Goal: Find specific page/section: Find specific page/section

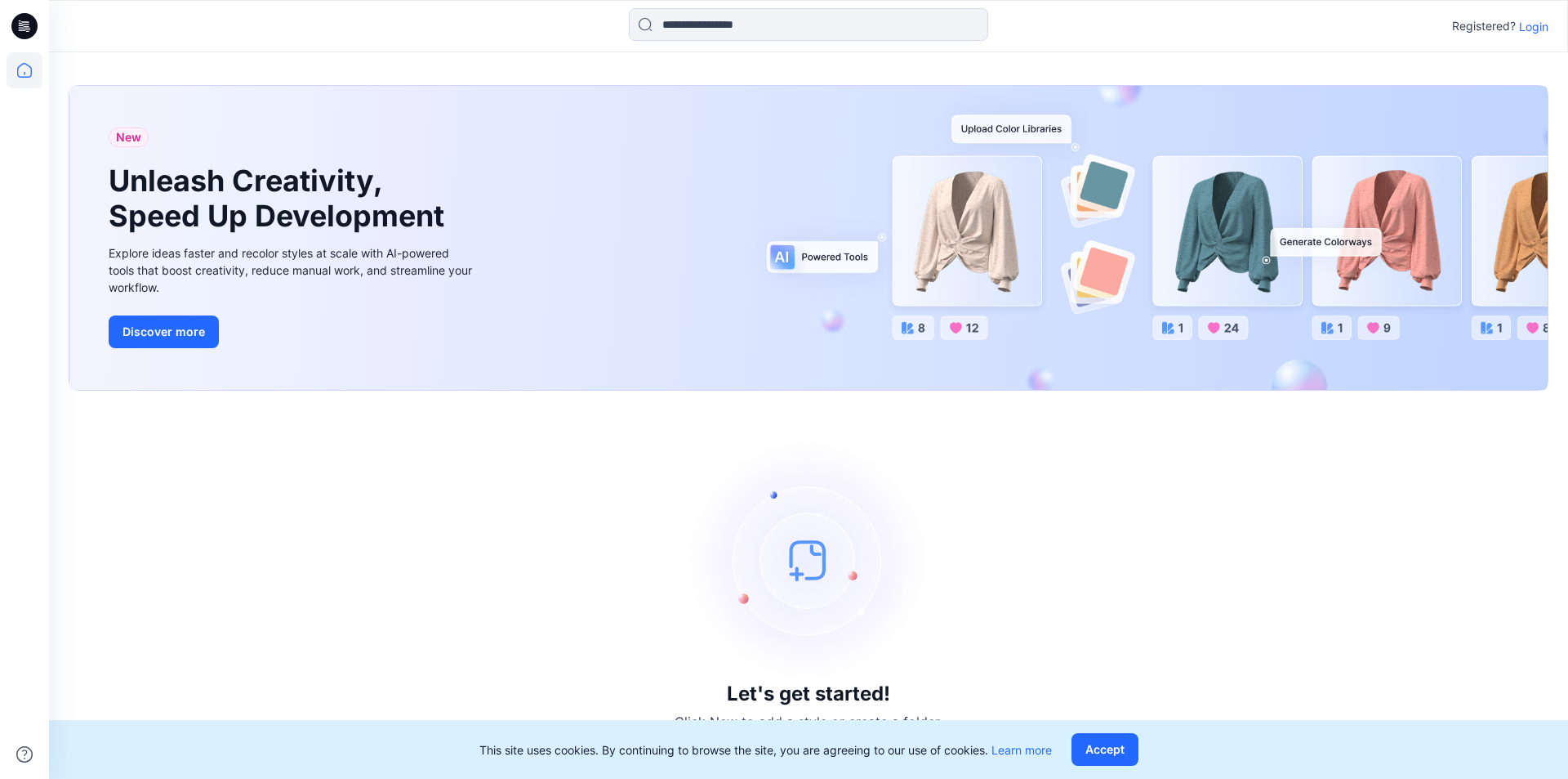
click at [1533, 27] on p "Login" at bounding box center [1533, 27] width 29 height 17
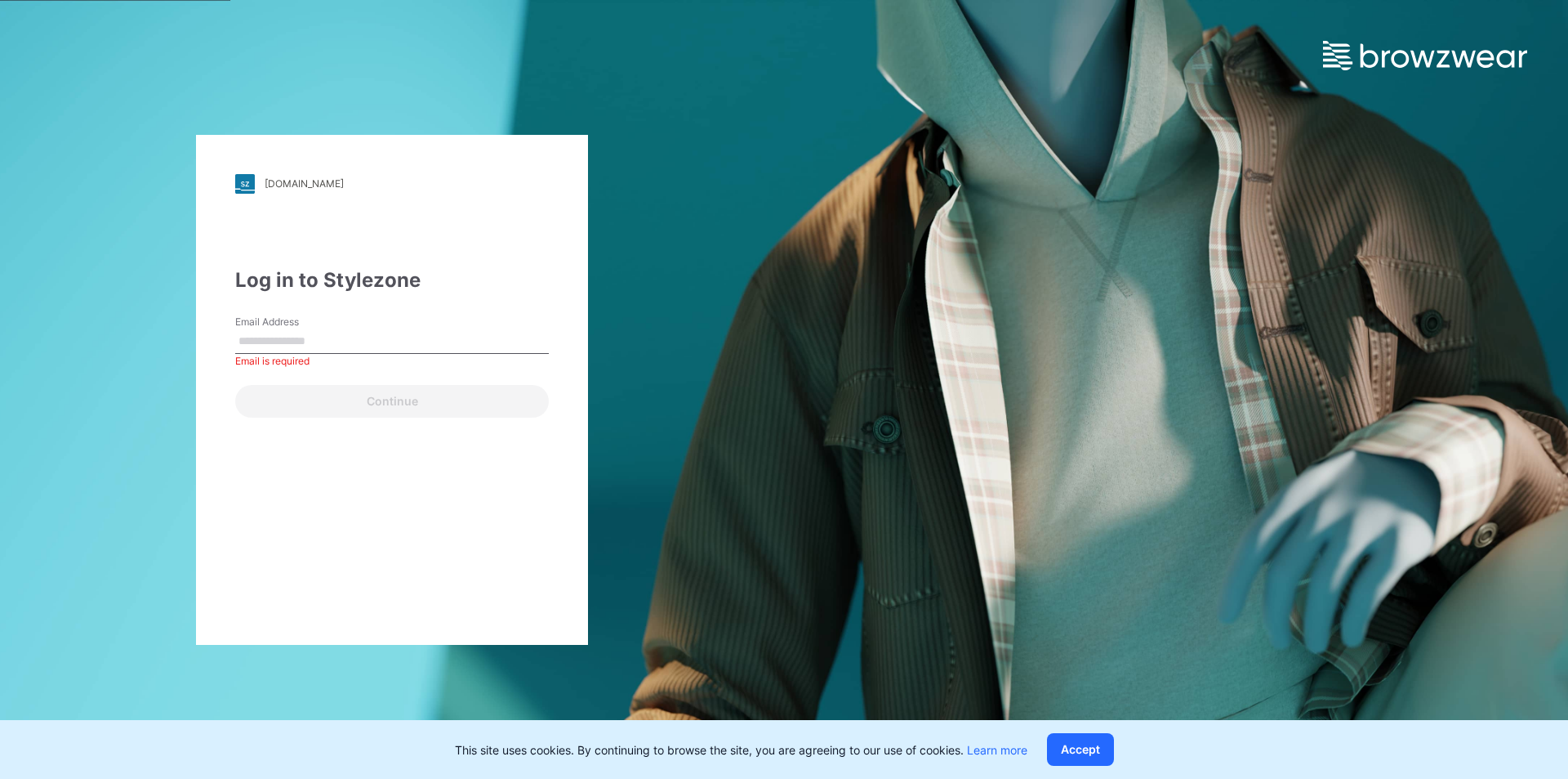
click at [414, 326] on div "Email Address Email is required" at bounding box center [392, 339] width 314 height 49
click at [325, 345] on input "Email Address" at bounding box center [392, 342] width 314 height 25
click at [373, 331] on input "Email Address" at bounding box center [392, 342] width 314 height 25
paste input "**********"
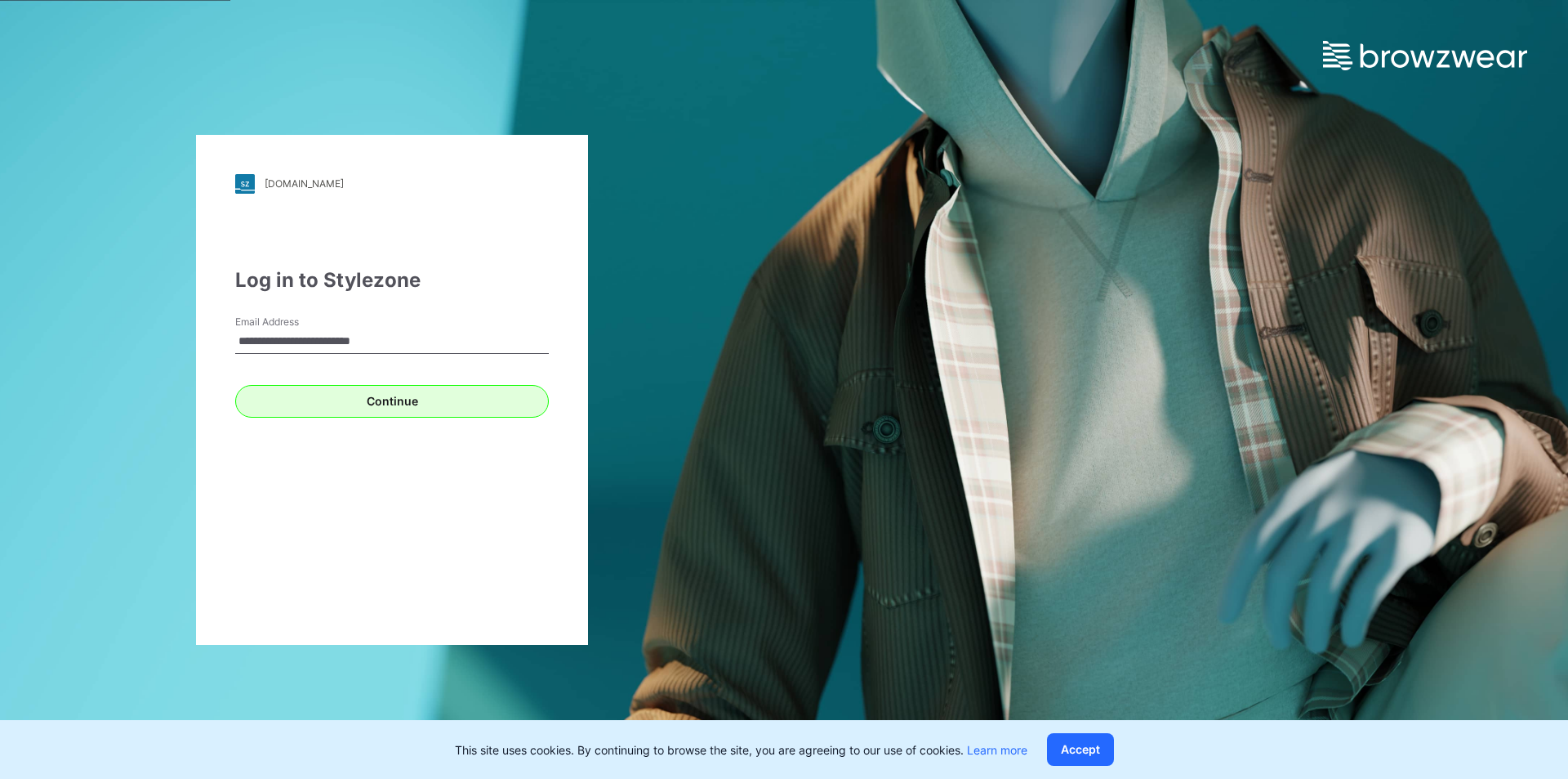
type input "**********"
click at [367, 402] on button "Continue" at bounding box center [392, 400] width 314 height 32
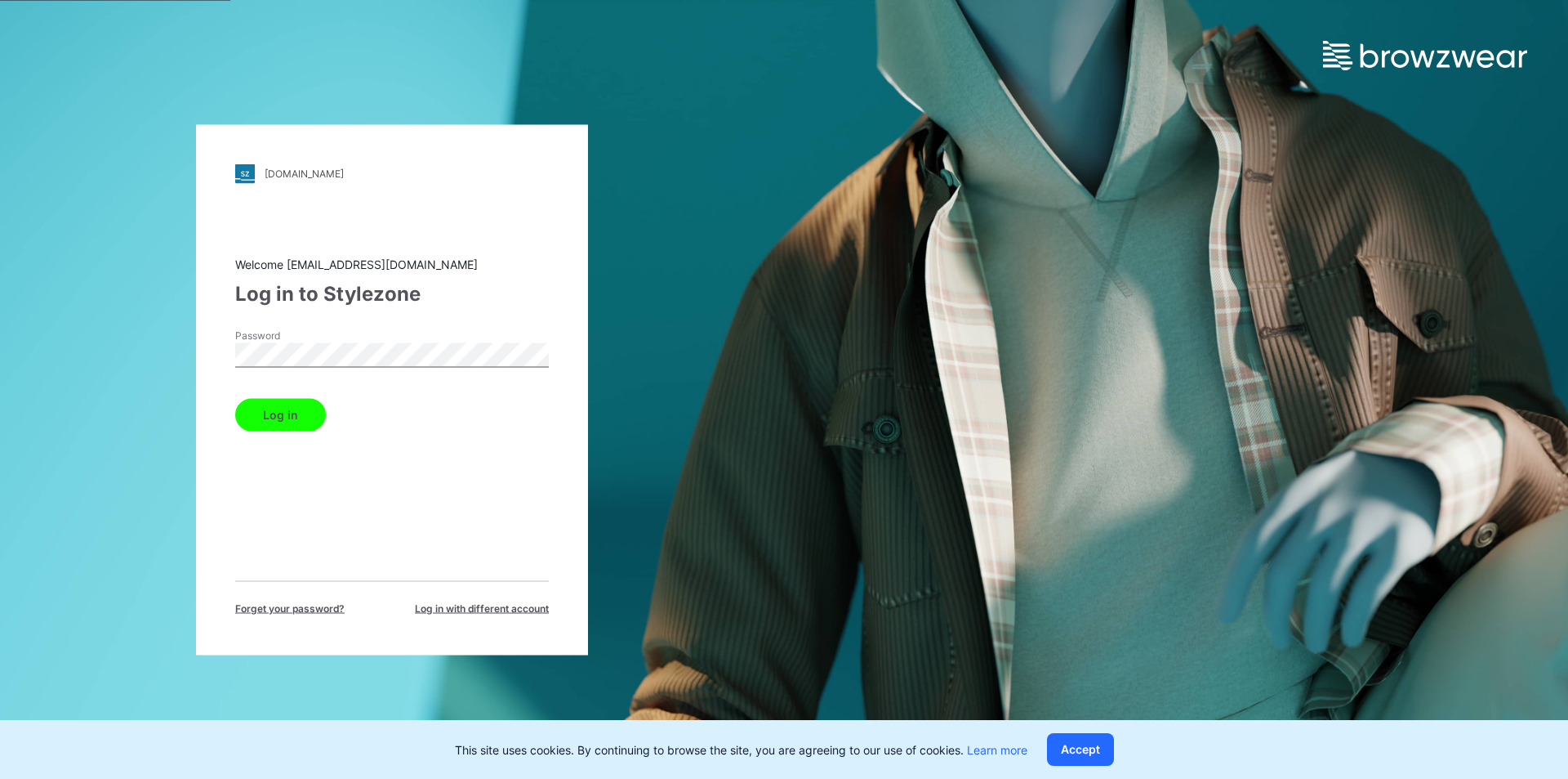
click at [235, 398] on button "Log in" at bounding box center [280, 414] width 90 height 32
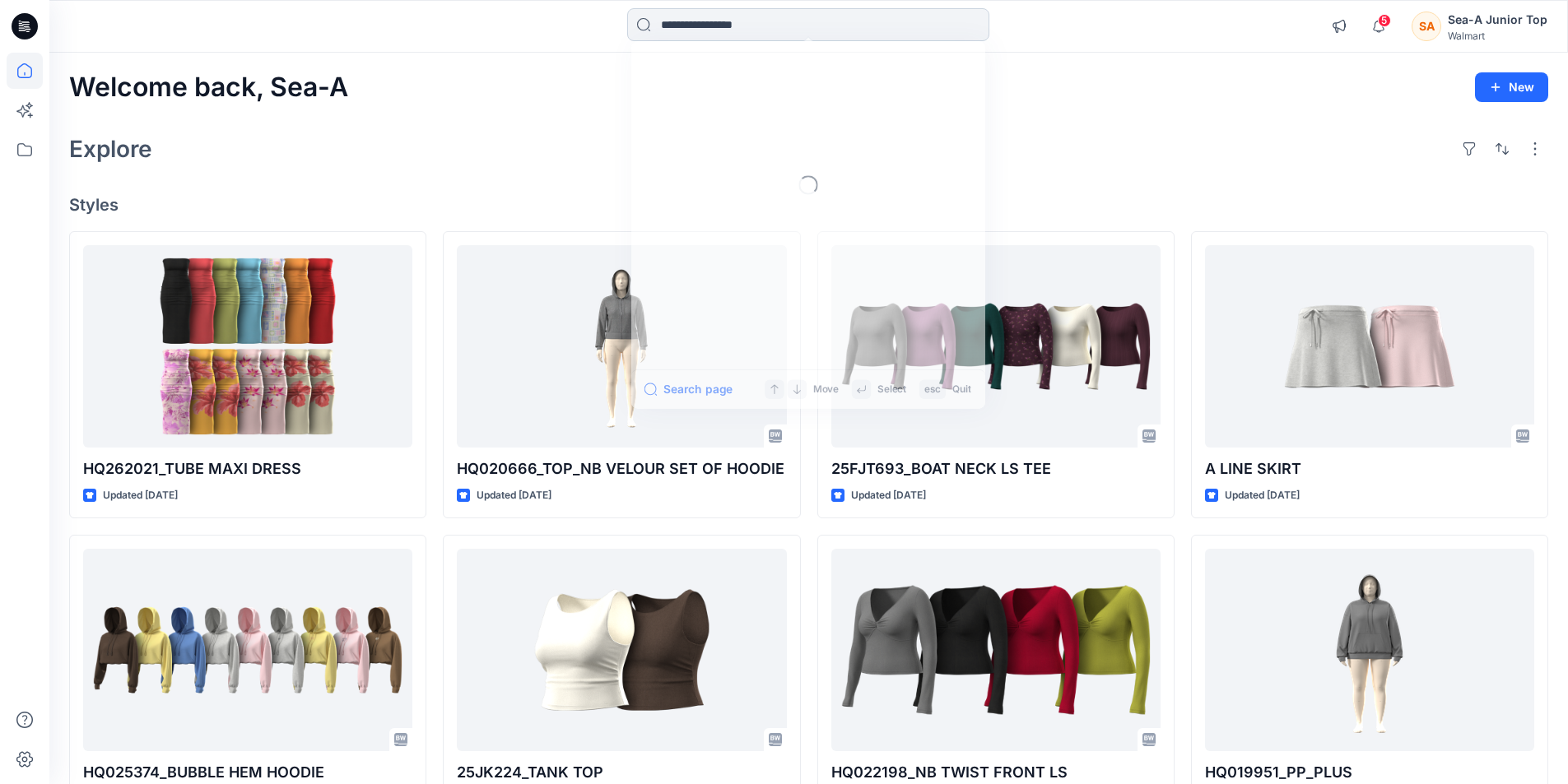
click at [738, 26] on input at bounding box center [808, 24] width 362 height 33
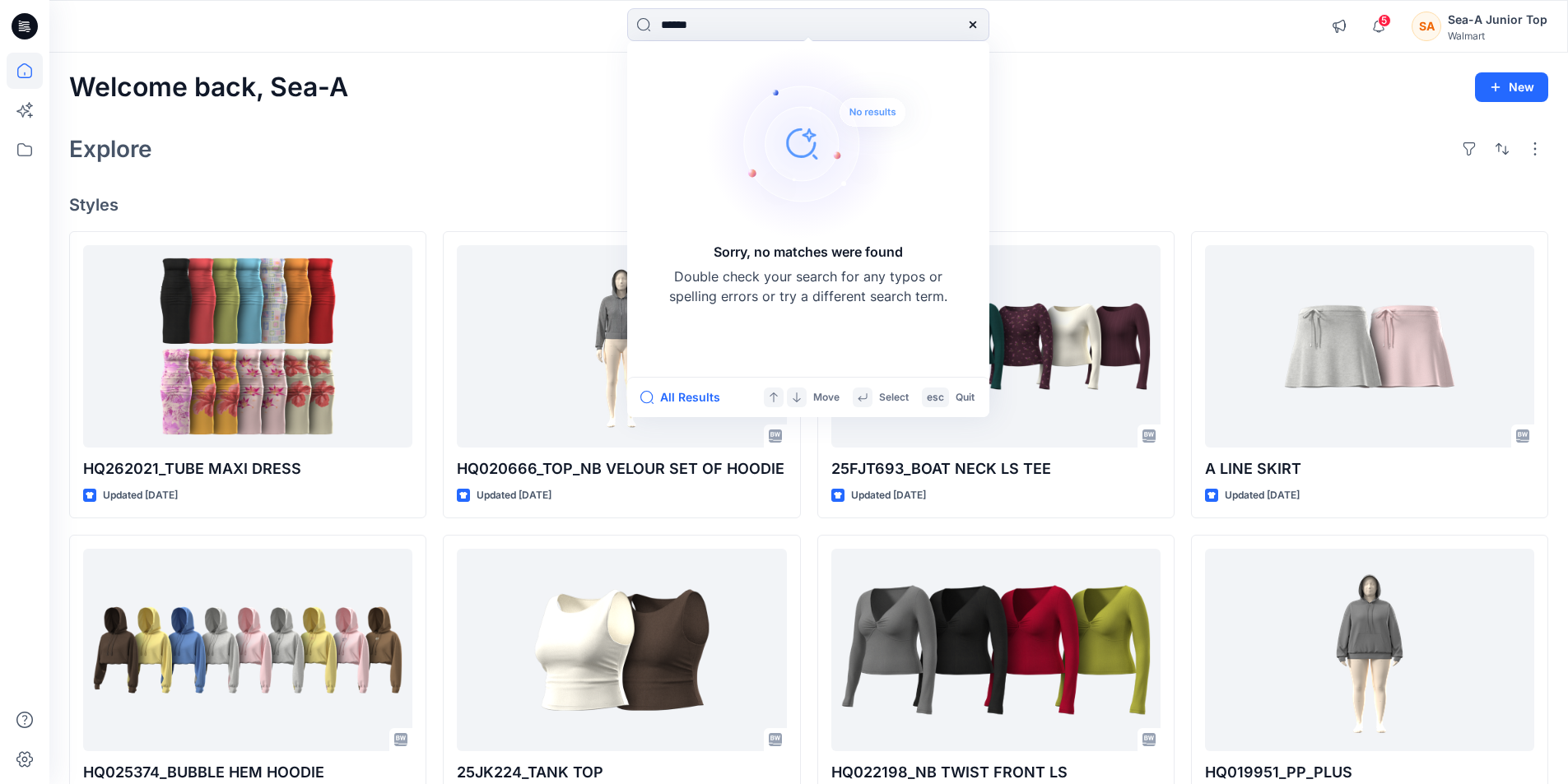
drag, startPoint x: 744, startPoint y: 28, endPoint x: 319, endPoint y: 26, distance: 425.0
click at [398, 23] on div "****** Sorry, no matches were found Double check your search for any typos or s…" at bounding box center [808, 26] width 1518 height 36
type input "*****"
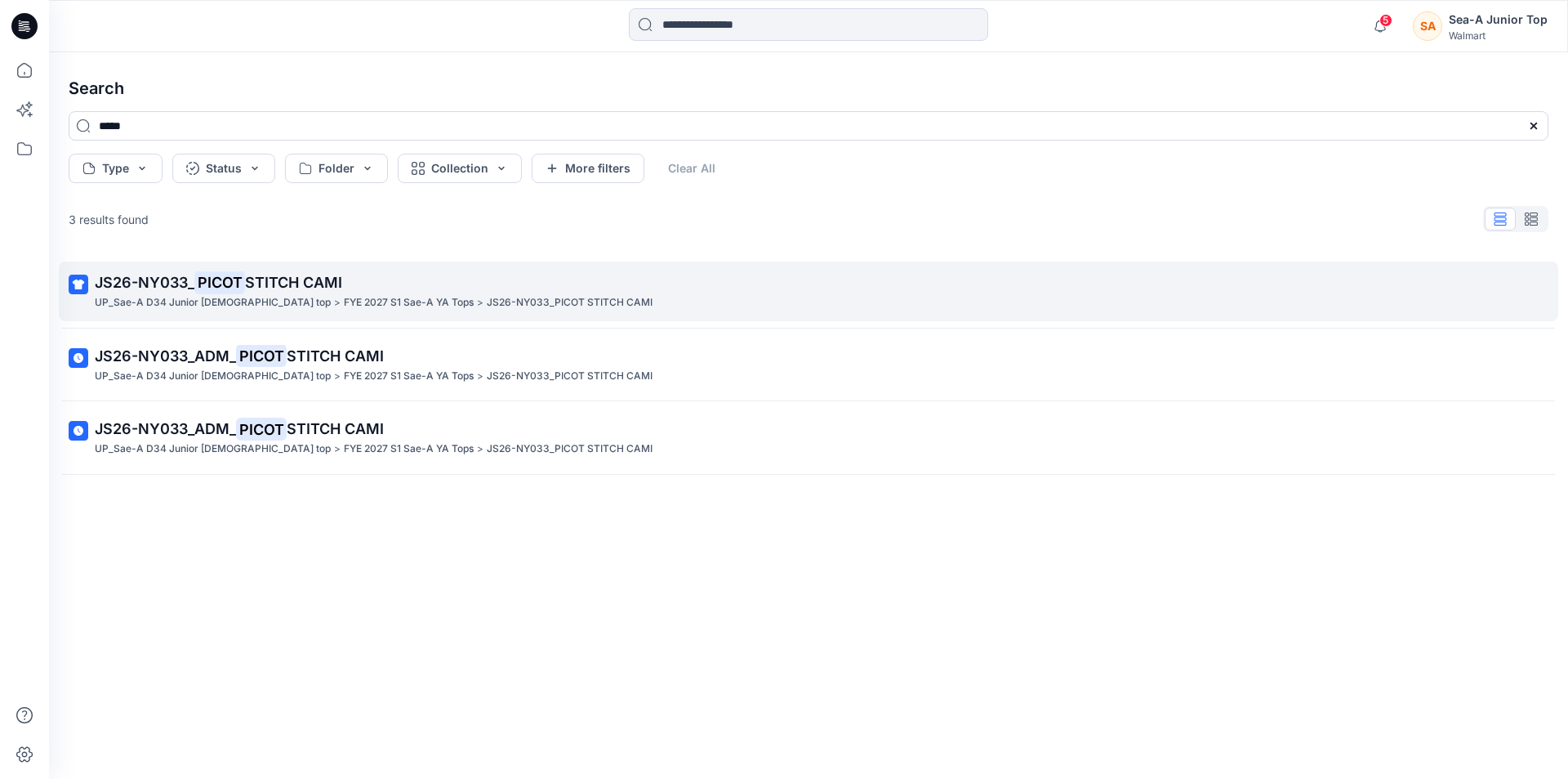
click at [242, 309] on p "UP_Sae-A D34 Junior ladies top" at bounding box center [212, 302] width 236 height 17
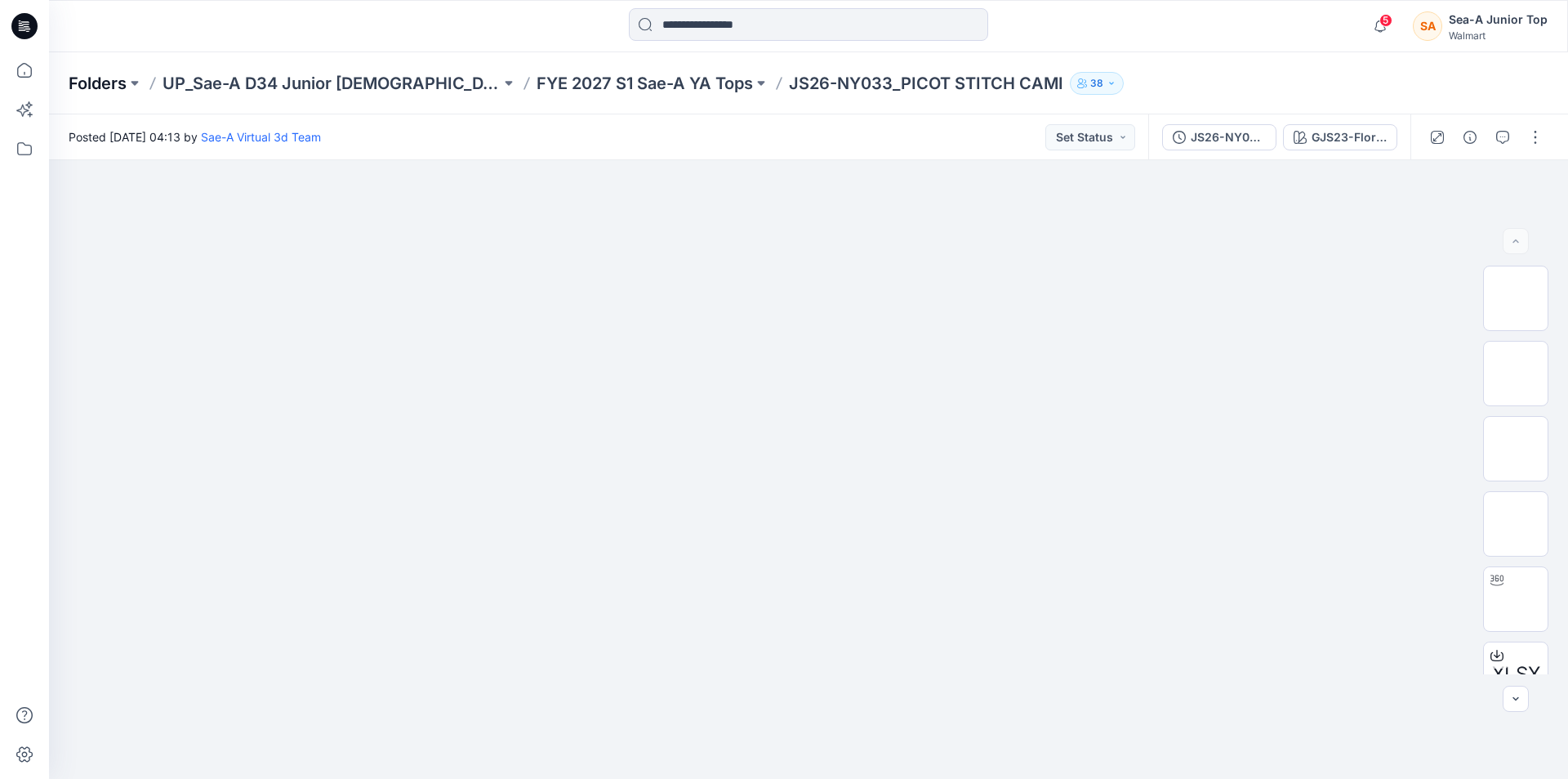
click at [100, 76] on p "Folders" at bounding box center [98, 84] width 58 height 23
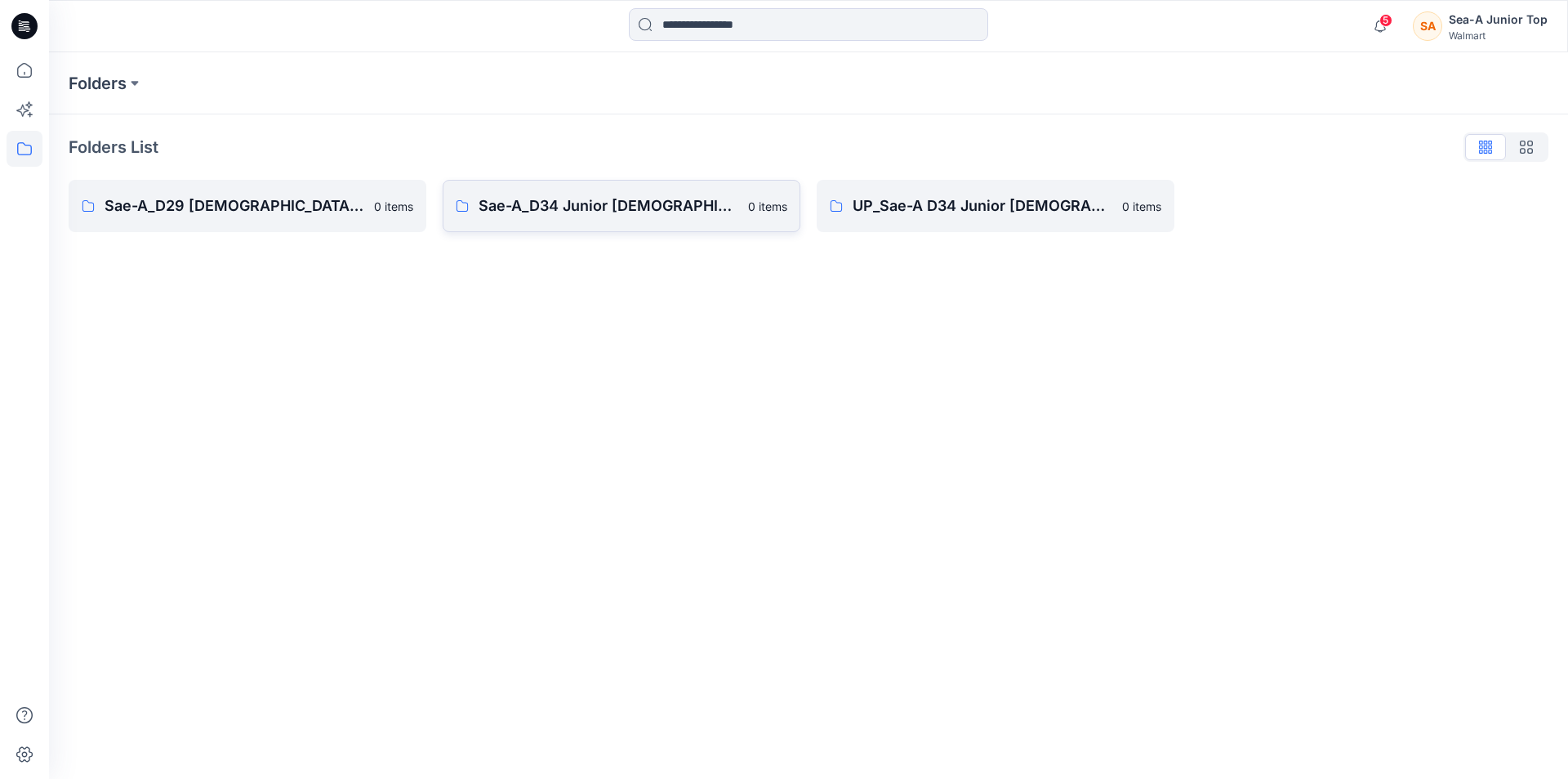
click at [563, 211] on p "Sae-A_D34 Junior ladies top" at bounding box center [608, 206] width 260 height 23
click at [894, 210] on p "UP_Sae-A D34 Junior ladies top" at bounding box center [982, 206] width 260 height 23
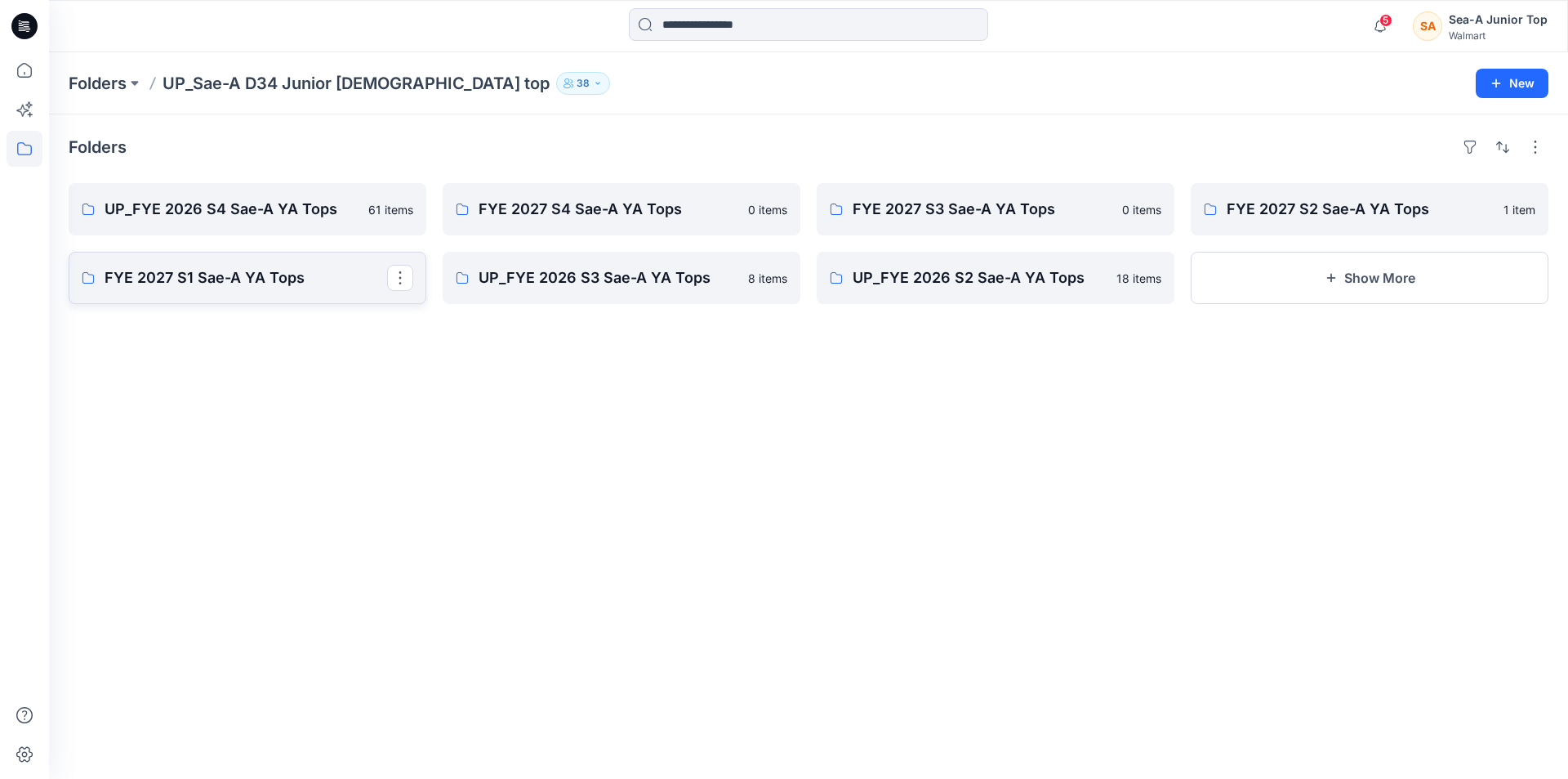
click at [257, 274] on p "FYE 2027 S1 Sae-A YA Tops" at bounding box center [246, 278] width 282 height 23
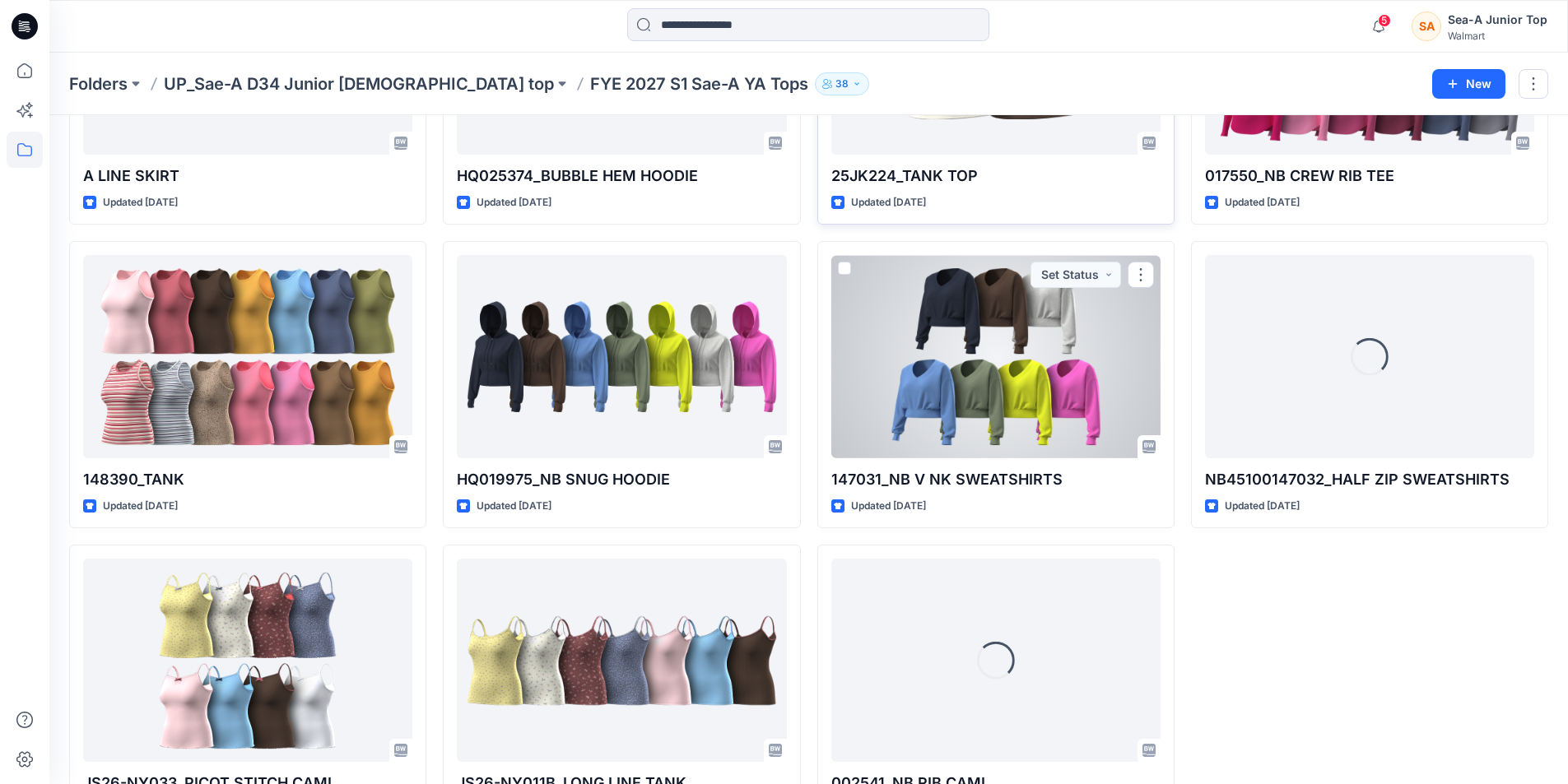
scroll to position [315, 0]
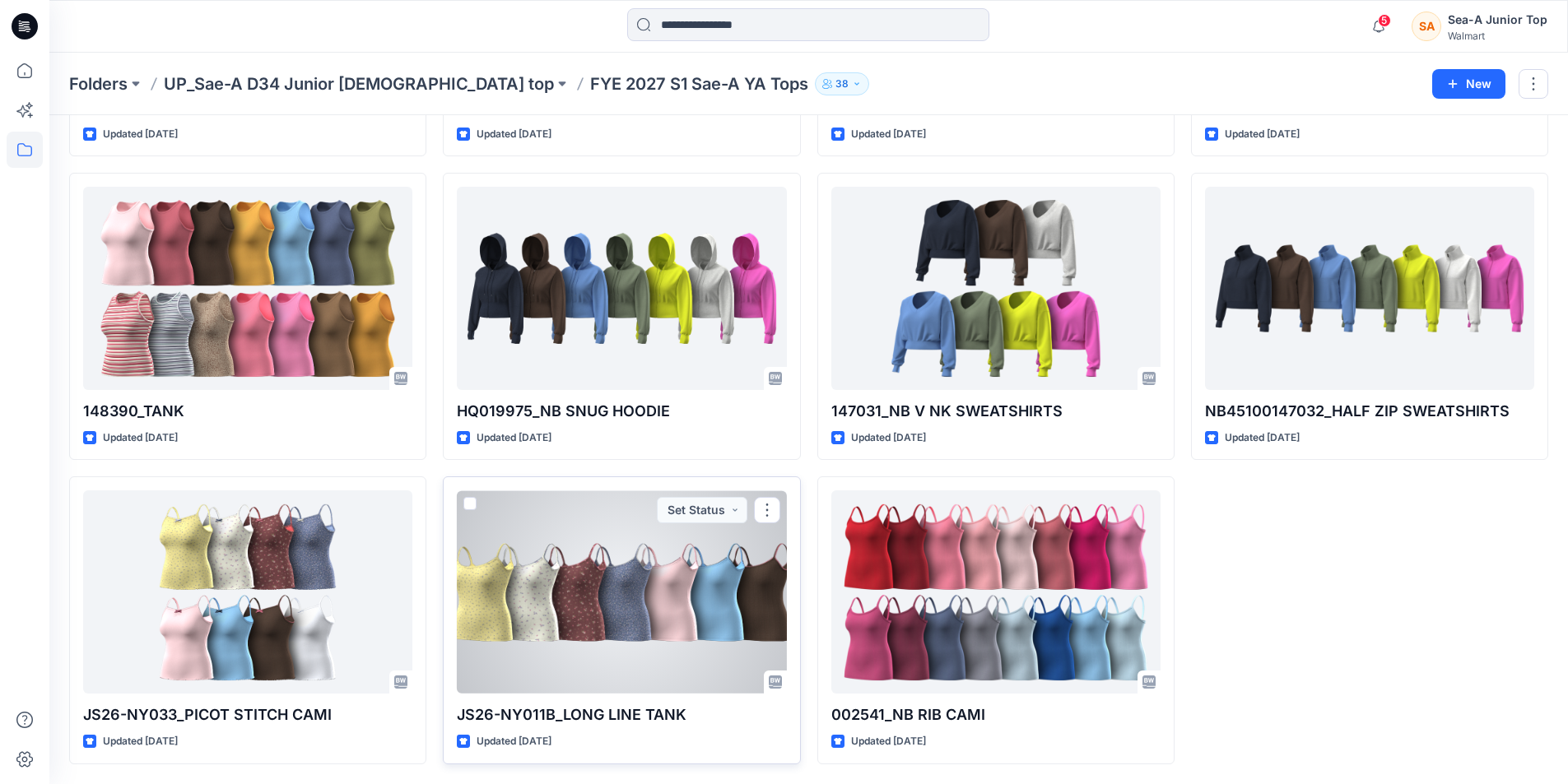
click at [675, 651] on div at bounding box center [621, 592] width 329 height 203
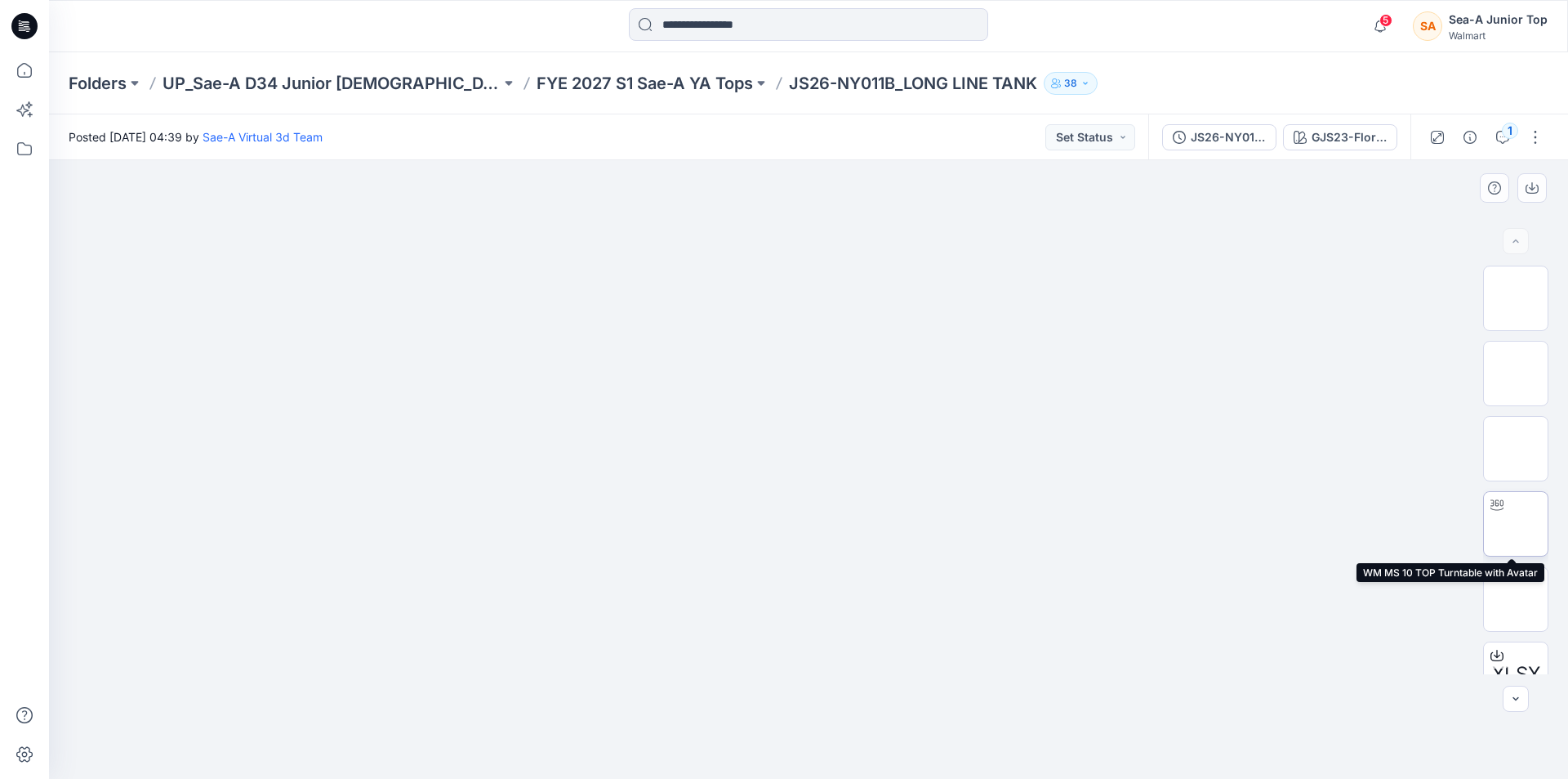
click at [1516, 524] on img at bounding box center [1516, 524] width 0 height 0
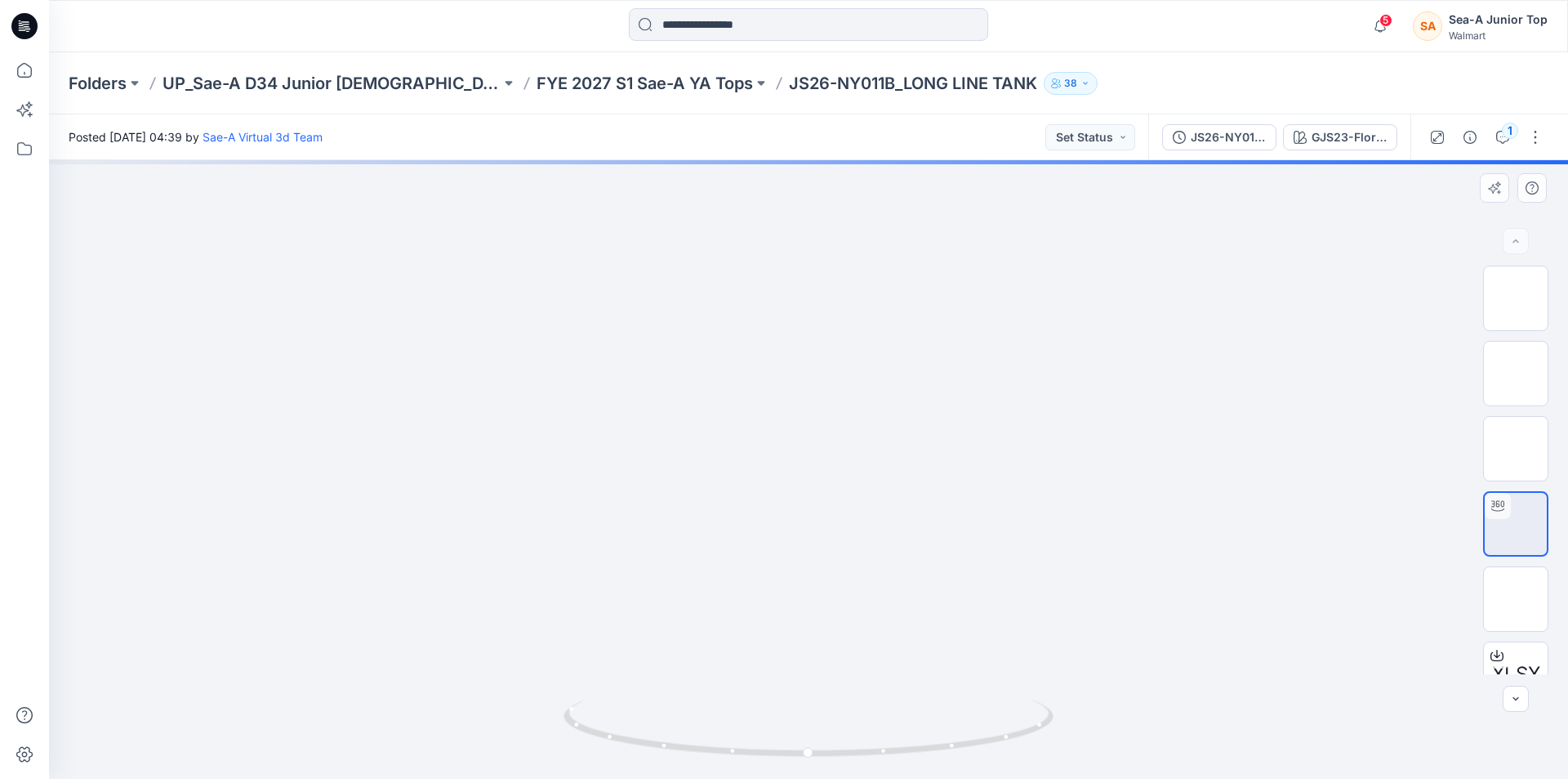
drag, startPoint x: 787, startPoint y: 368, endPoint x: 792, endPoint y: 449, distance: 81.2
click at [792, 88] on img at bounding box center [809, 88] width 989 height 0
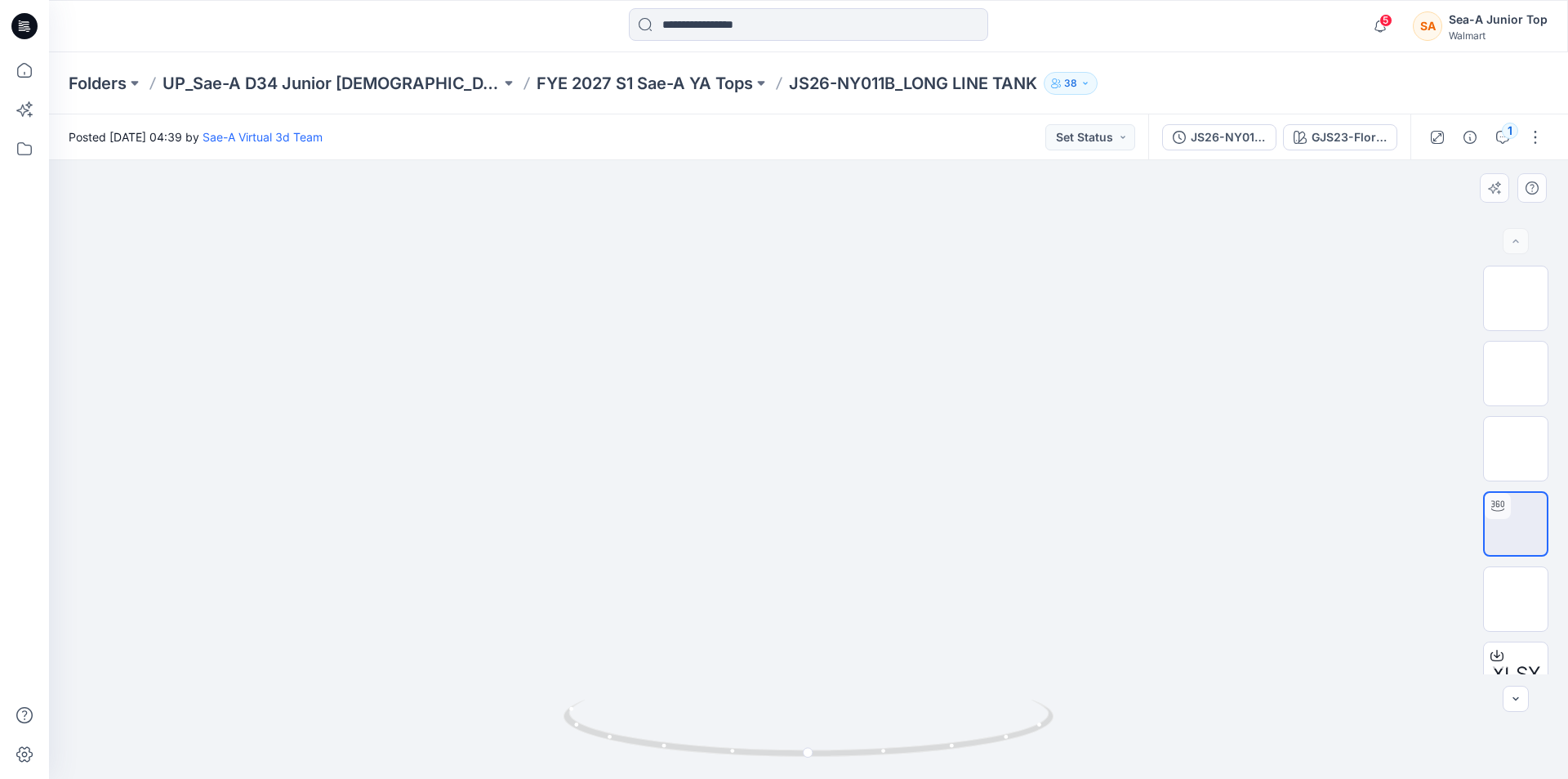
drag, startPoint x: 794, startPoint y: 380, endPoint x: 794, endPoint y: 466, distance: 86.0
click at [794, 160] on img at bounding box center [808, 160] width 943 height 0
drag, startPoint x: 1351, startPoint y: 409, endPoint x: 1357, endPoint y: 527, distance: 118.2
click at [1351, 409] on div at bounding box center [808, 469] width 1519 height 619
drag, startPoint x: 751, startPoint y: 738, endPoint x: 902, endPoint y: 763, distance: 153.1
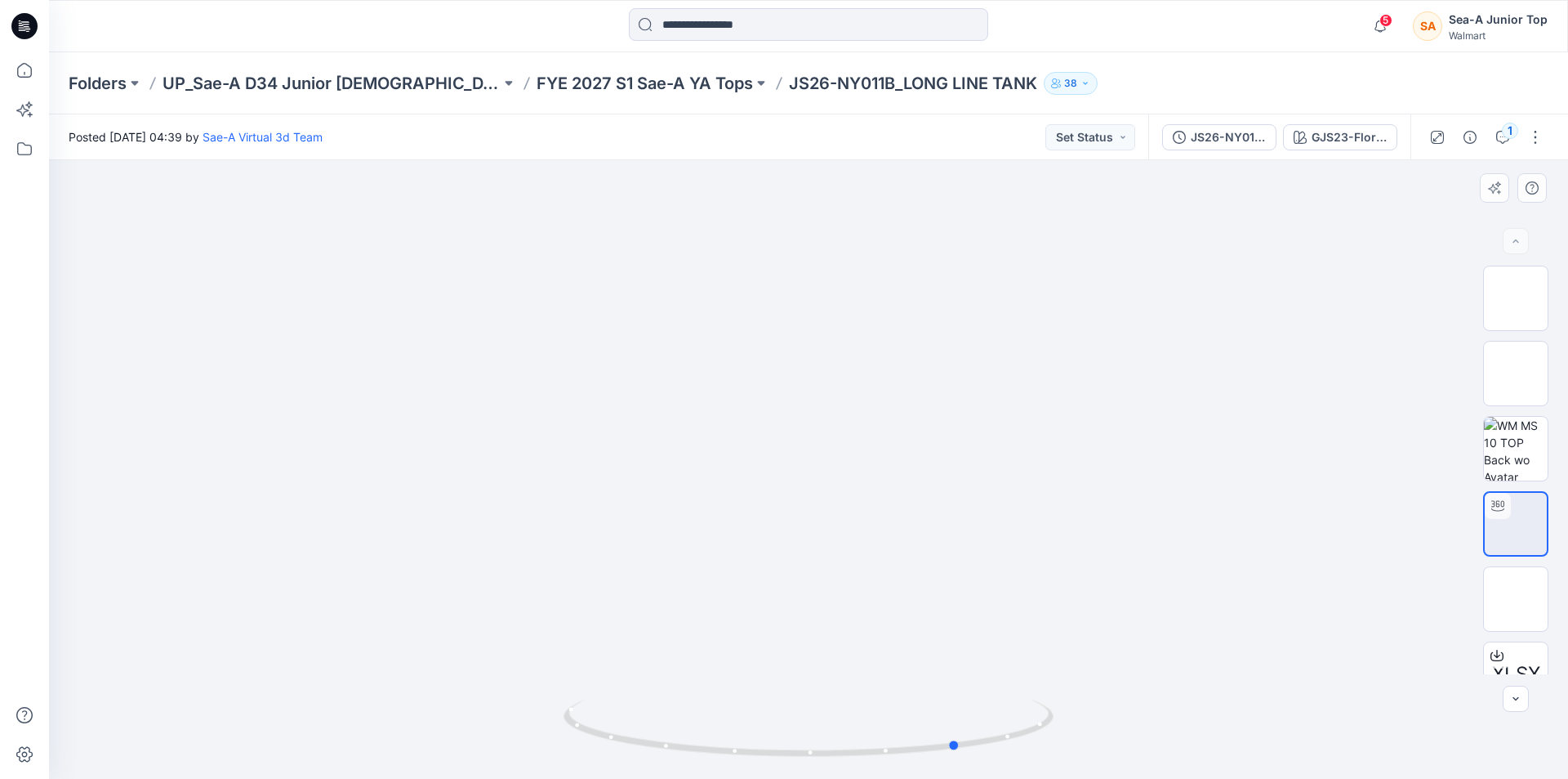
click at [902, 763] on div at bounding box center [808, 737] width 490 height 81
click at [173, 584] on div at bounding box center [808, 469] width 1519 height 619
drag, startPoint x: 132, startPoint y: 411, endPoint x: 248, endPoint y: 427, distance: 117.1
click at [132, 411] on div at bounding box center [808, 469] width 1519 height 619
drag, startPoint x: 637, startPoint y: 729, endPoint x: 743, endPoint y: 760, distance: 110.4
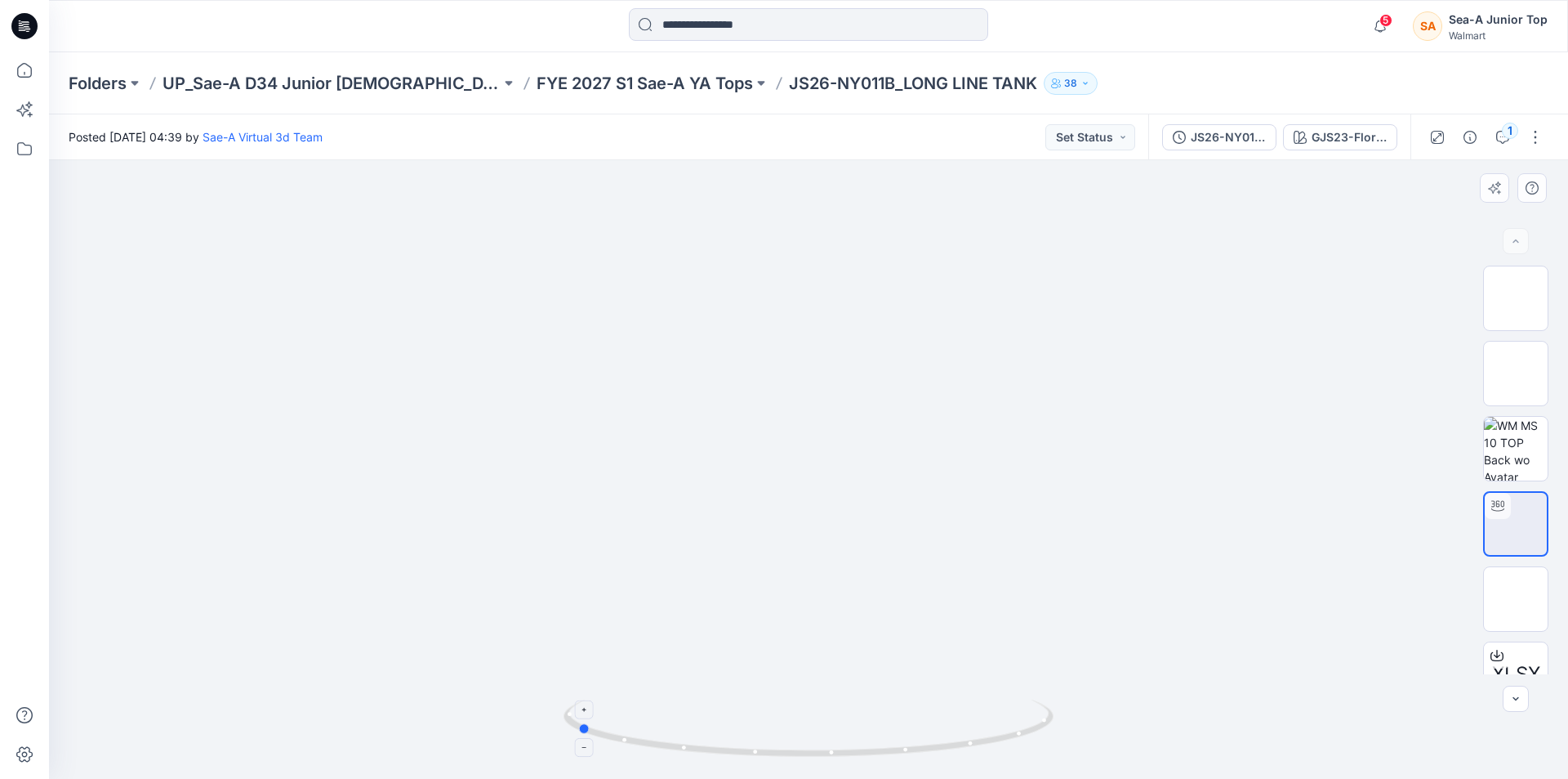
click at [743, 760] on icon at bounding box center [810, 730] width 494 height 61
click at [482, 501] on img at bounding box center [808, 621] width 943 height 943
click at [202, 266] on div at bounding box center [808, 469] width 1519 height 619
